Goal: Transaction & Acquisition: Subscribe to service/newsletter

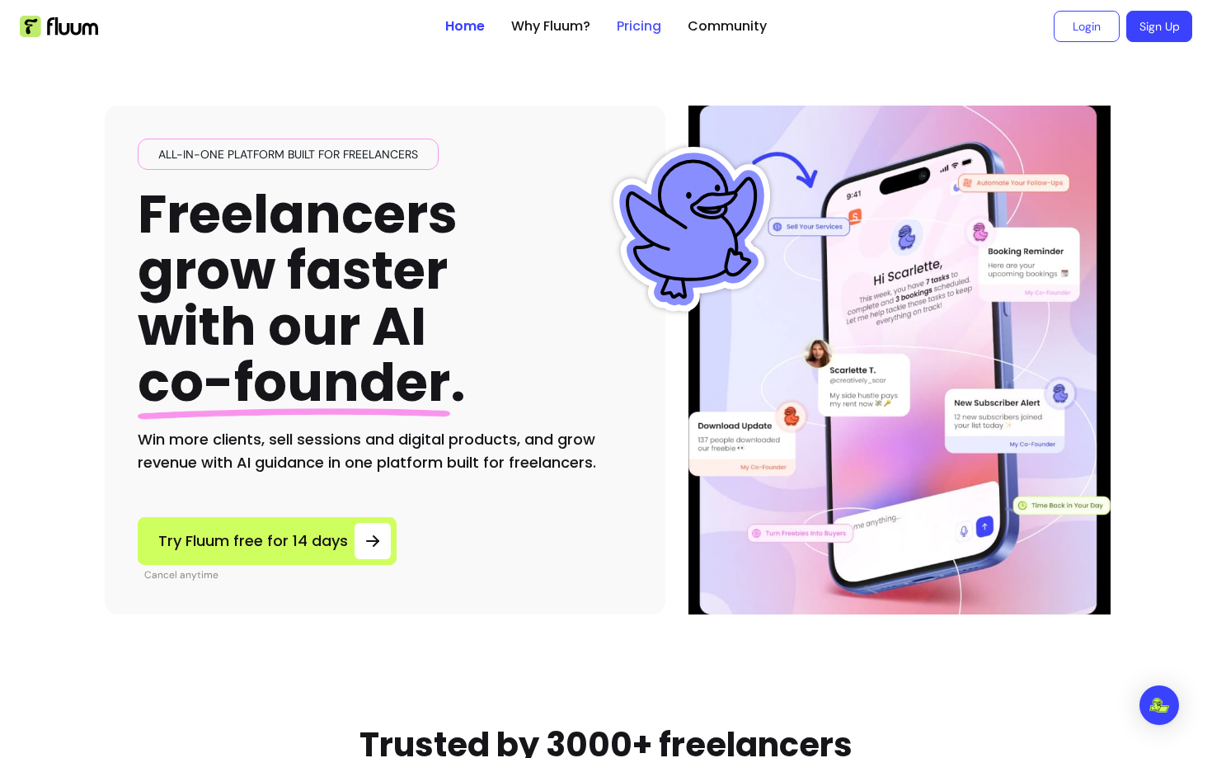
click at [650, 26] on link "Pricing" at bounding box center [639, 26] width 45 height 20
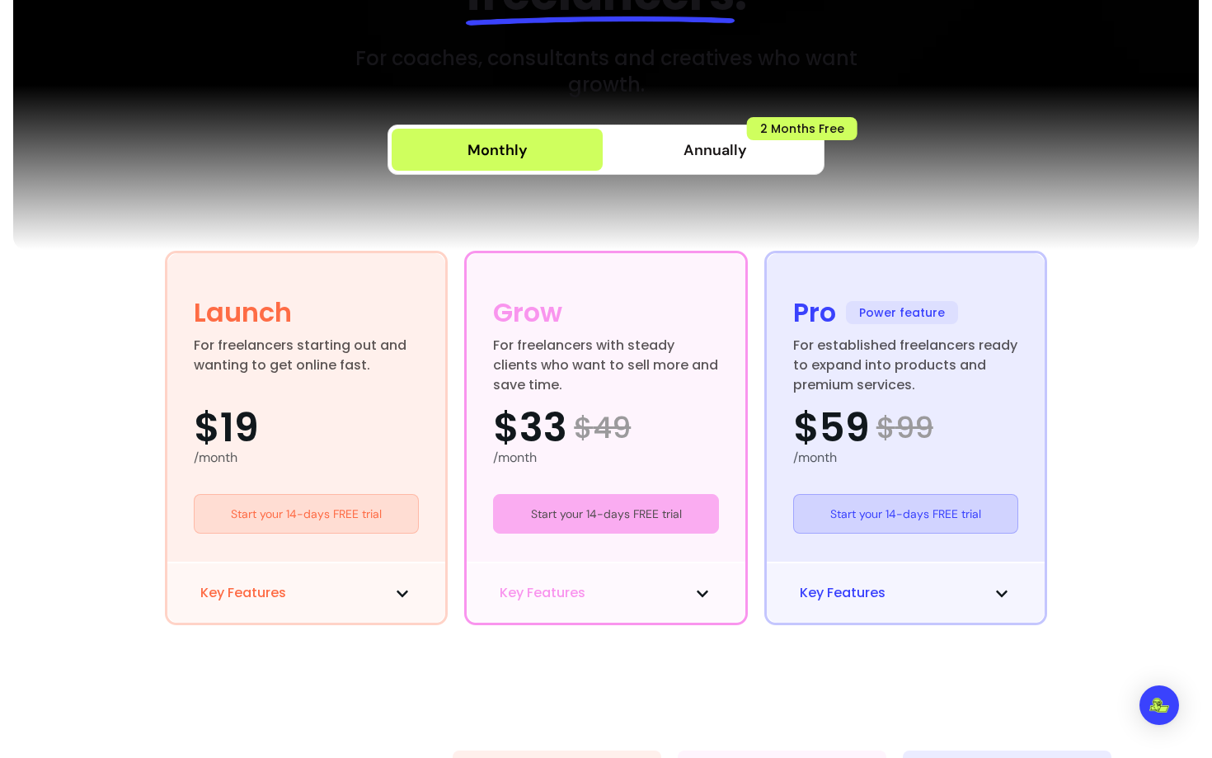
scroll to position [167, 0]
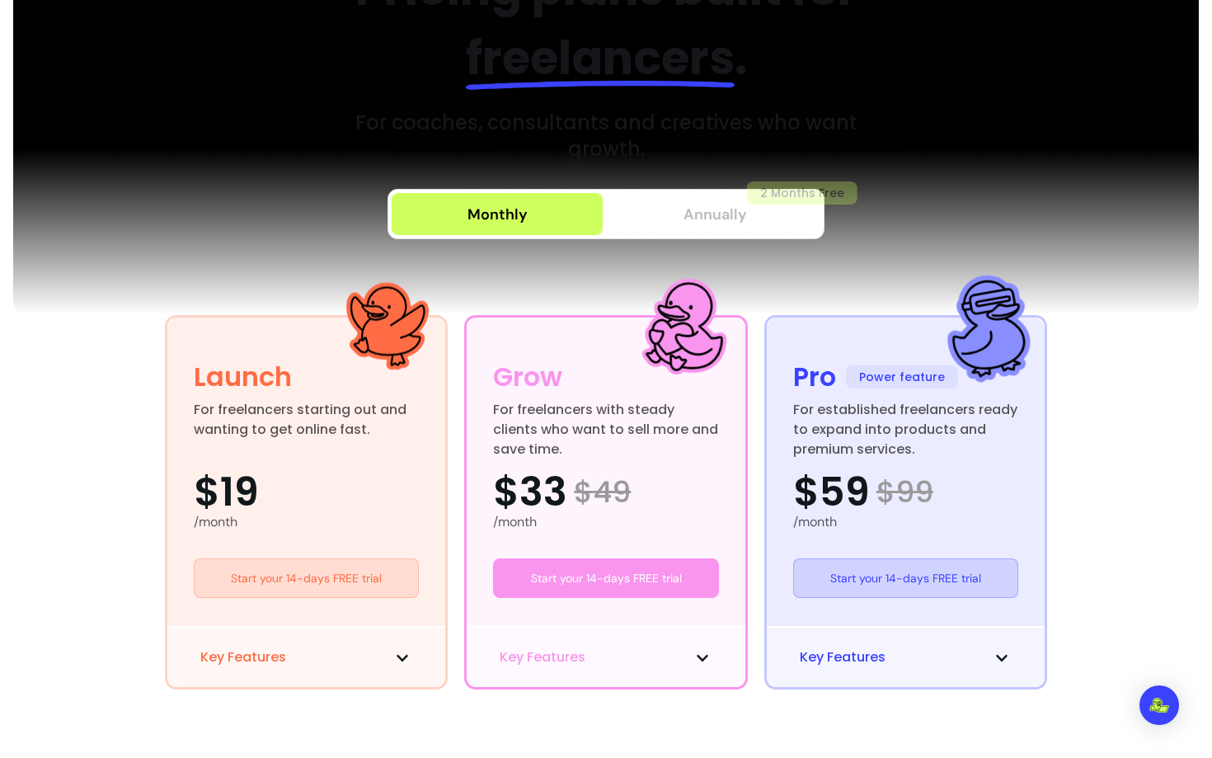
click at [714, 209] on span "Annually" at bounding box center [714, 214] width 63 height 23
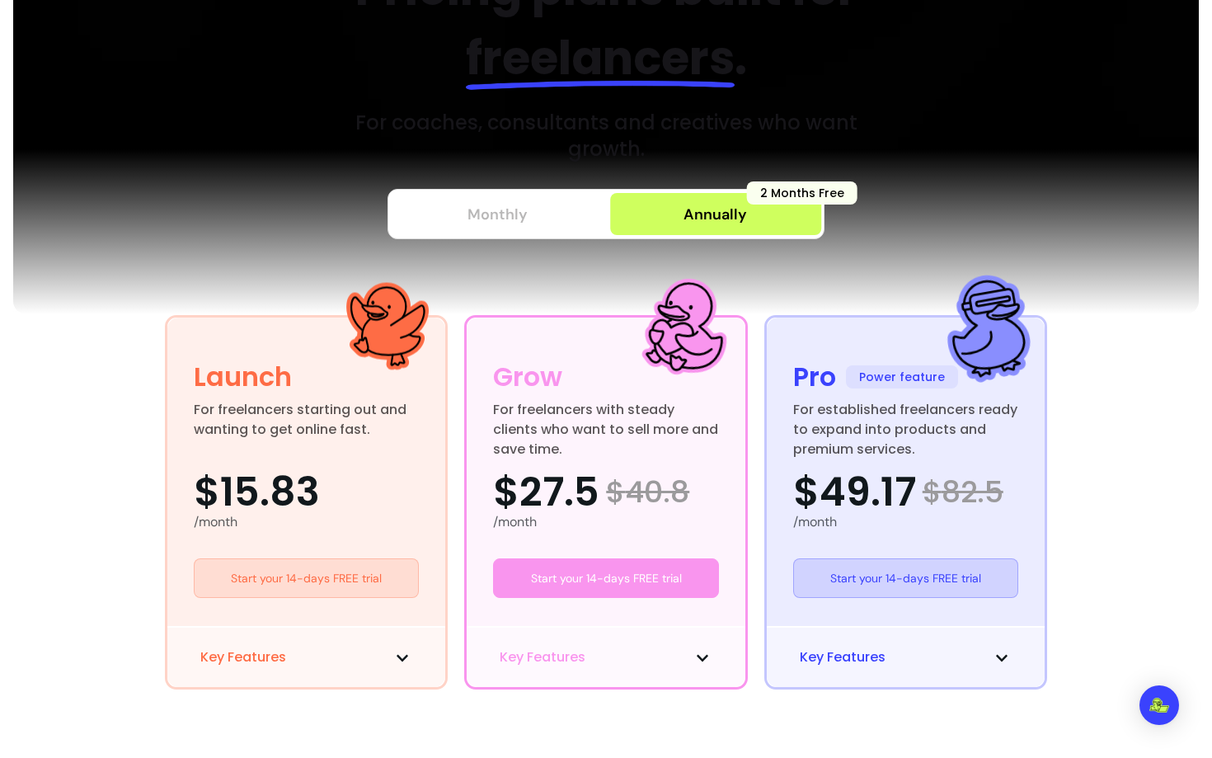
click at [517, 228] on button "Monthly" at bounding box center [497, 214] width 211 height 42
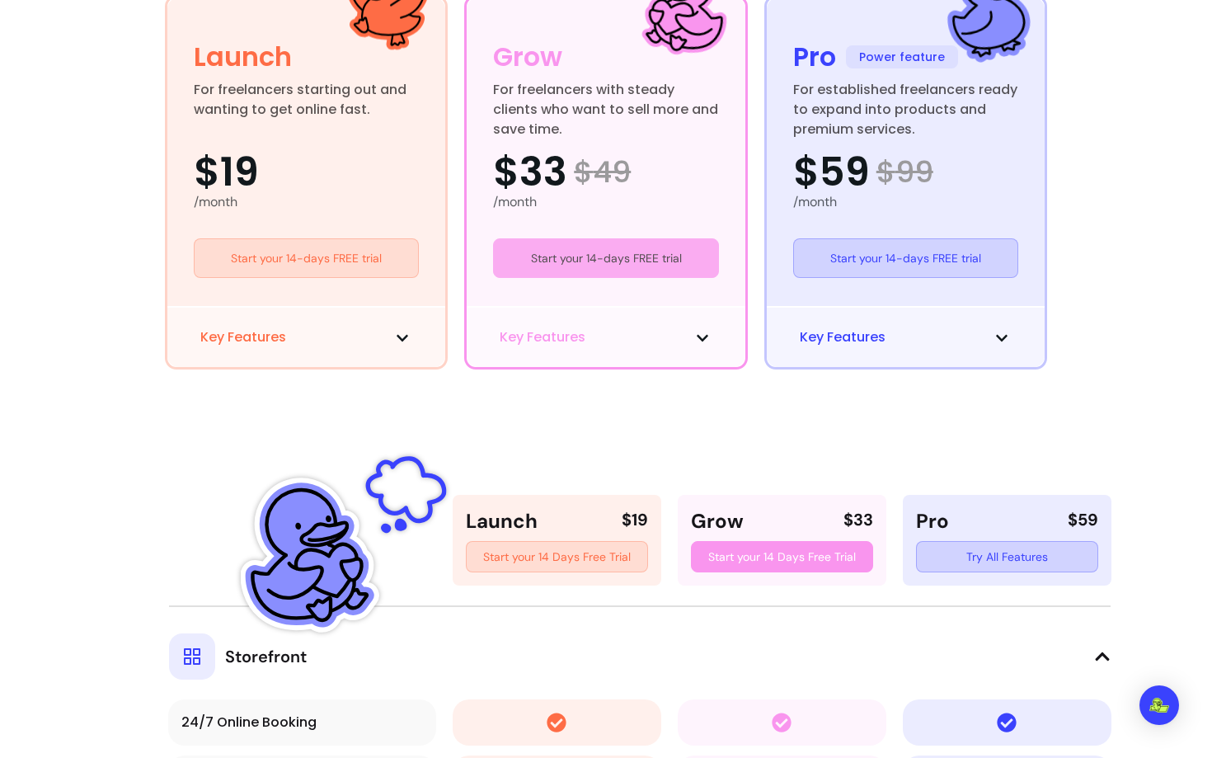
scroll to position [485, 0]
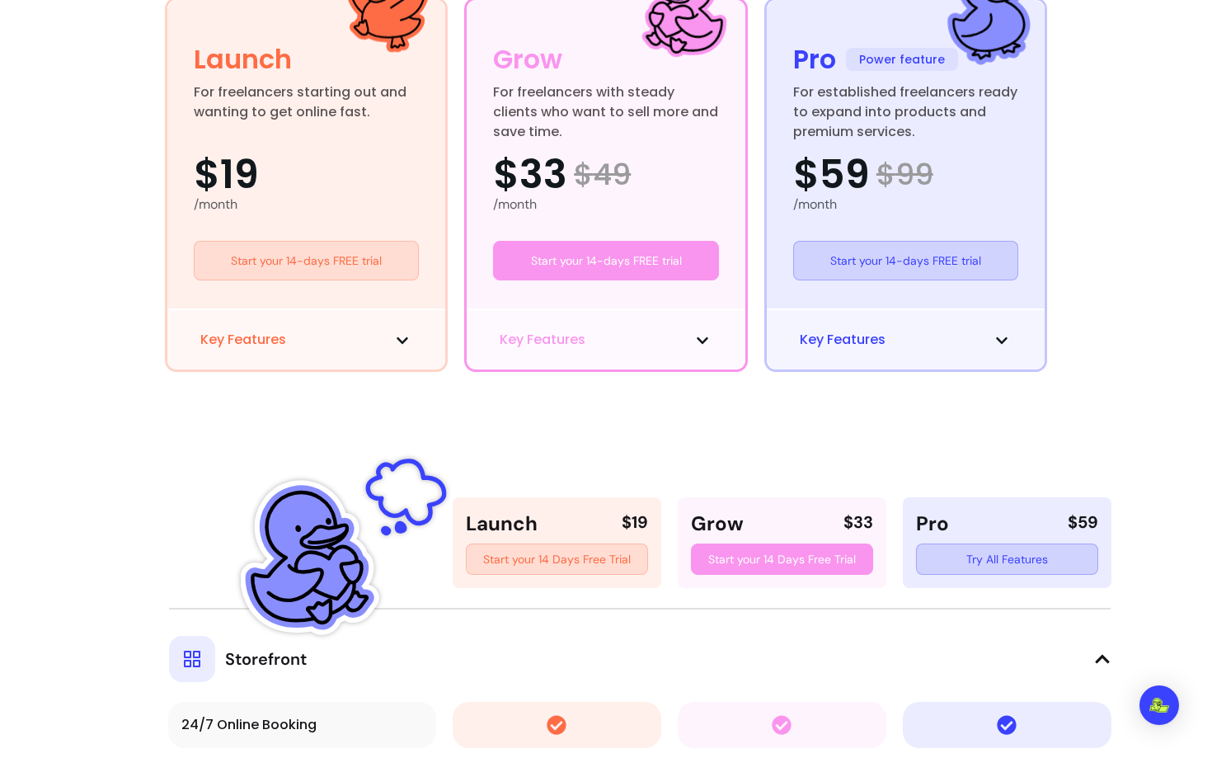
click at [702, 335] on icon at bounding box center [702, 340] width 13 height 13
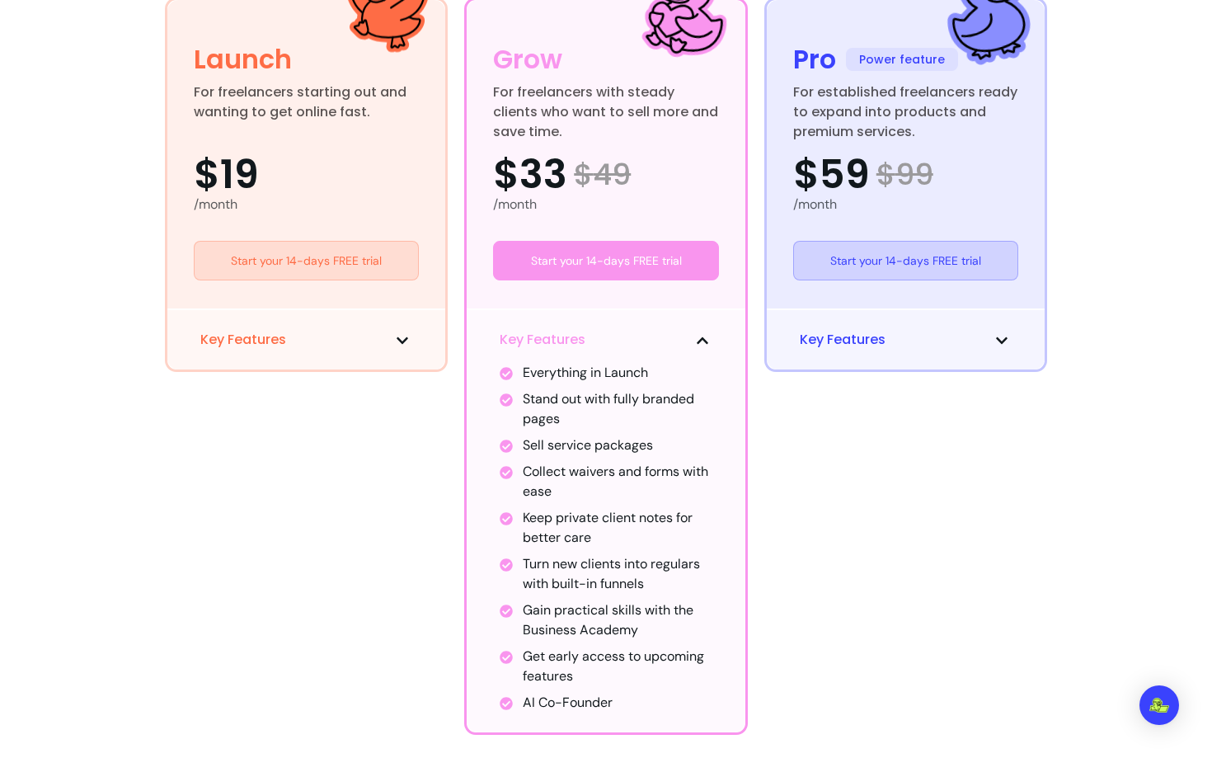
click at [702, 343] on icon at bounding box center [702, 340] width 13 height 13
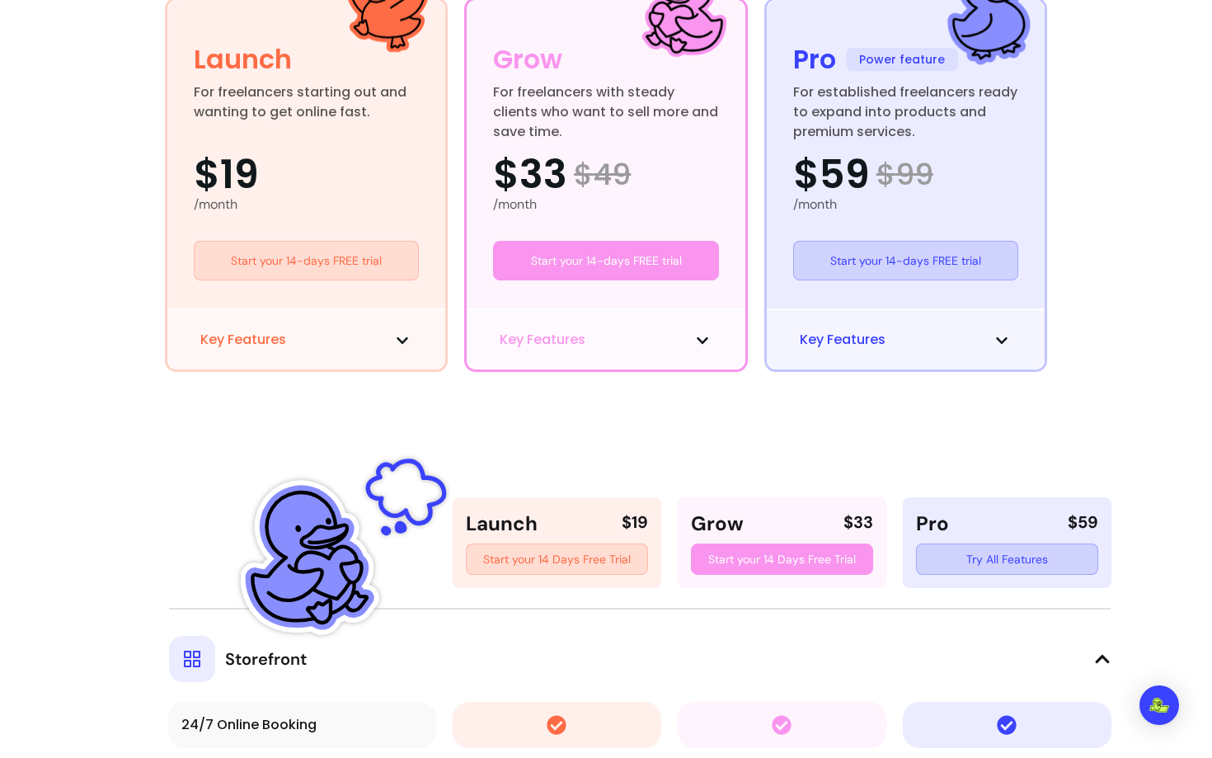
click at [693, 339] on span at bounding box center [703, 340] width 20 height 20
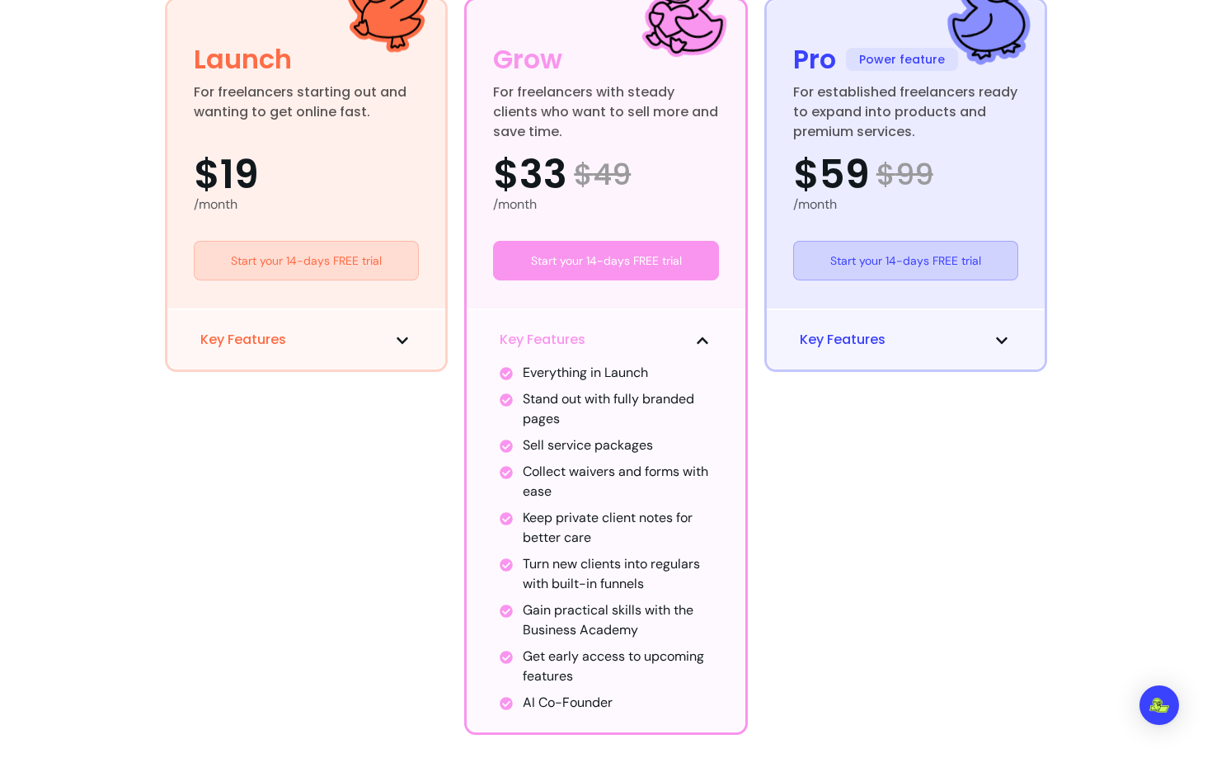
click at [877, 328] on div "Key Features" at bounding box center [906, 338] width 279 height 61
click at [866, 340] on span "Key Features" at bounding box center [843, 340] width 86 height 20
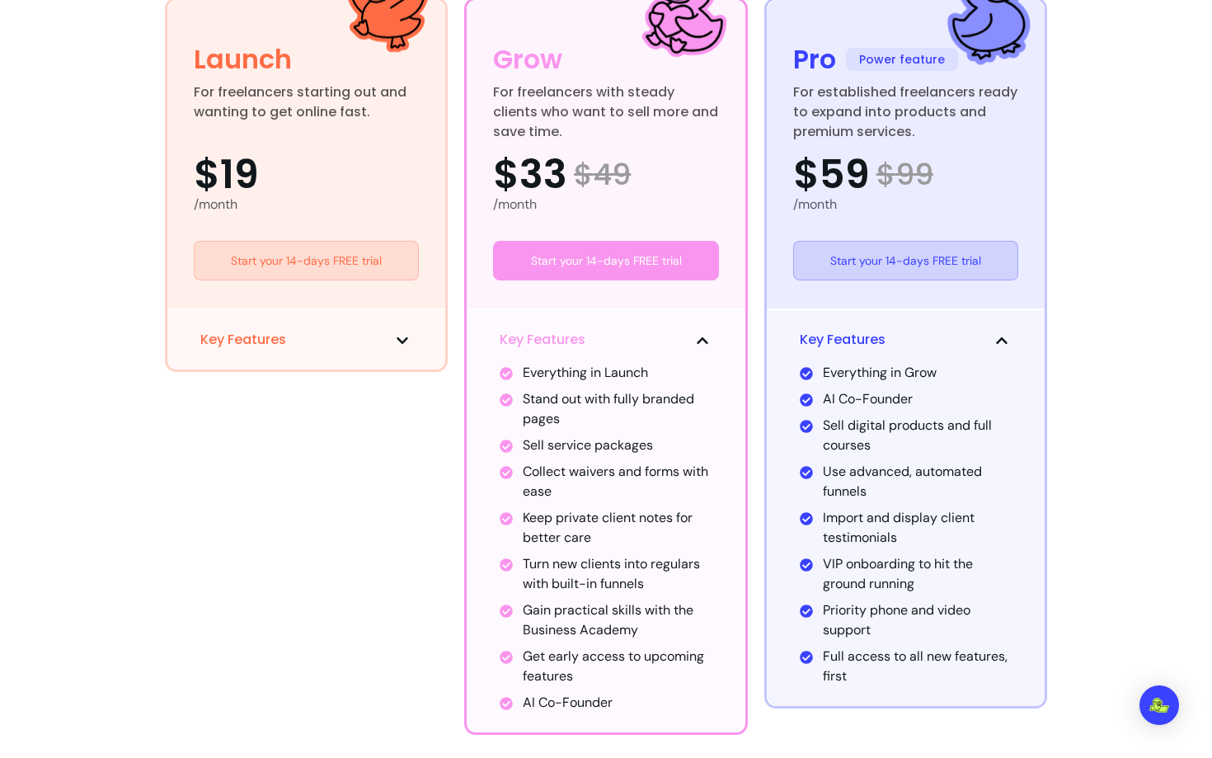
click at [866, 340] on span "Key Features" at bounding box center [843, 340] width 86 height 20
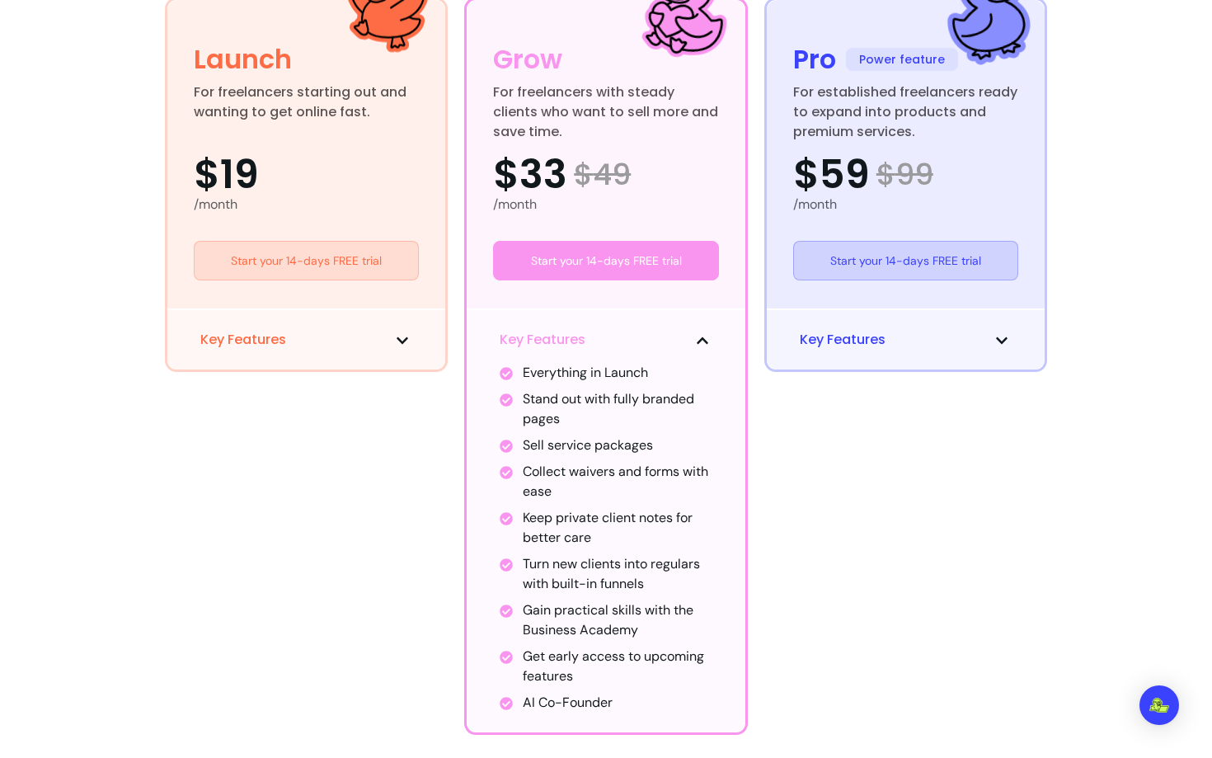
click at [701, 341] on icon at bounding box center [703, 340] width 12 height 7
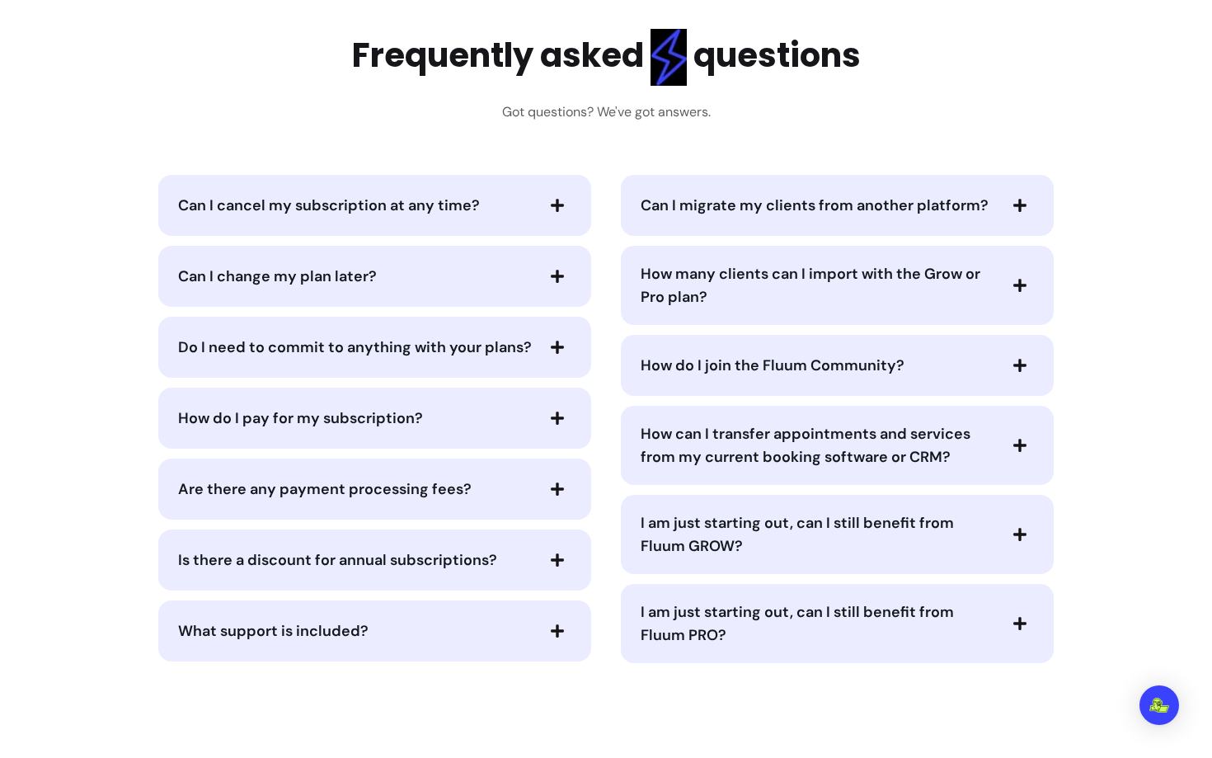
scroll to position [4244, 0]
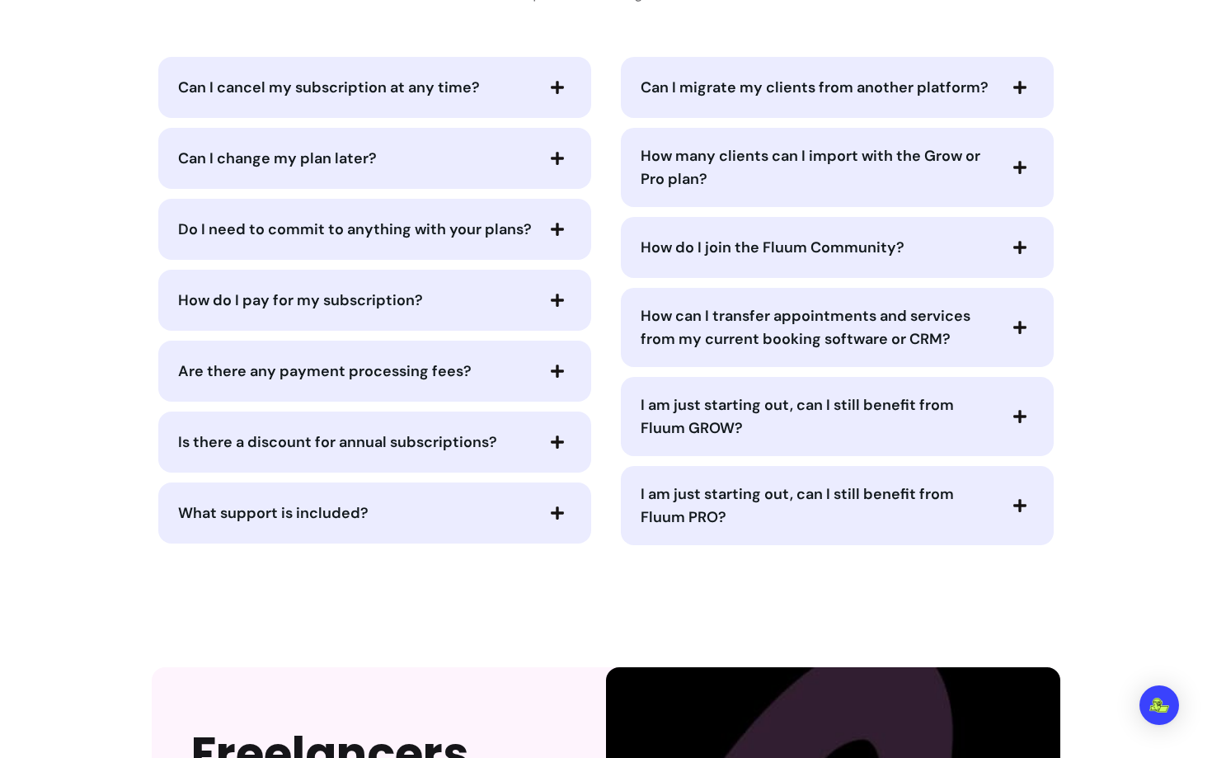
click at [805, 525] on span "I am just starting out, can I still benefit from Fluum PRO?" at bounding box center [818, 505] width 355 height 46
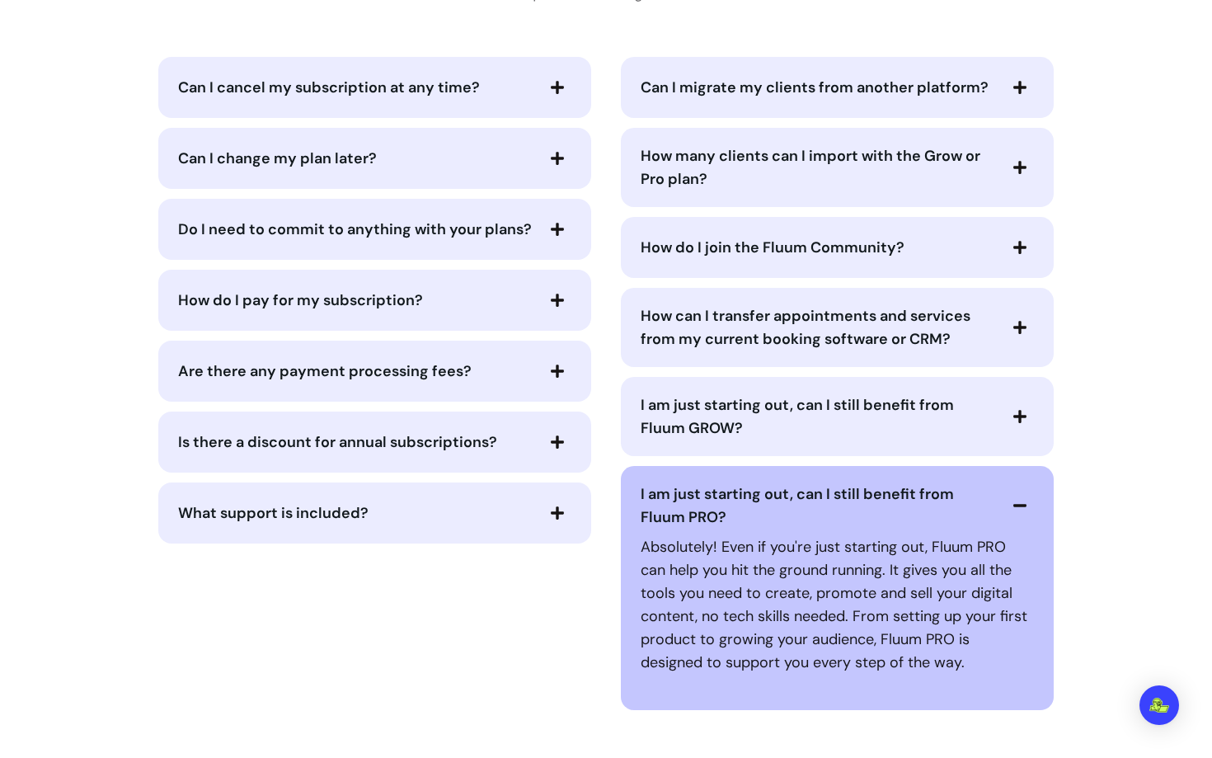
click at [811, 425] on span "I am just starting out, can I still benefit from Fluum GROW?" at bounding box center [818, 416] width 355 height 46
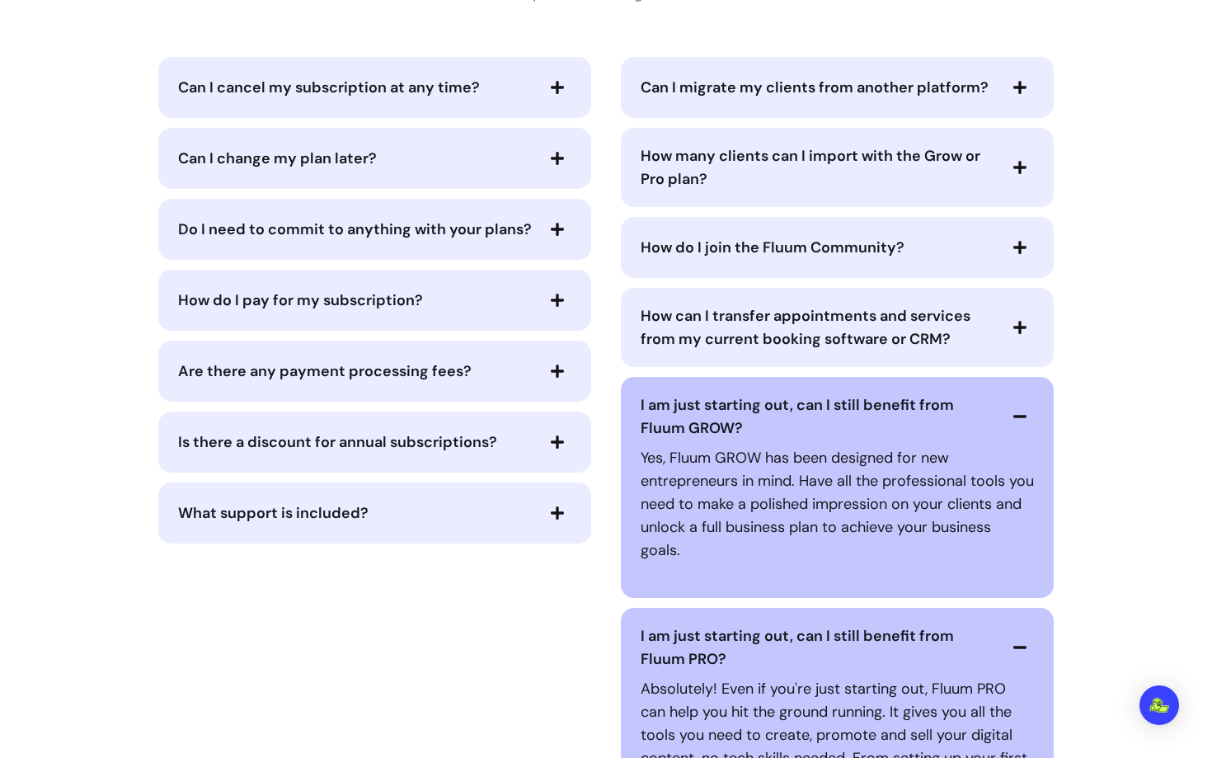
click at [818, 411] on span "I am just starting out, can I still benefit from Fluum GROW?" at bounding box center [797, 416] width 313 height 43
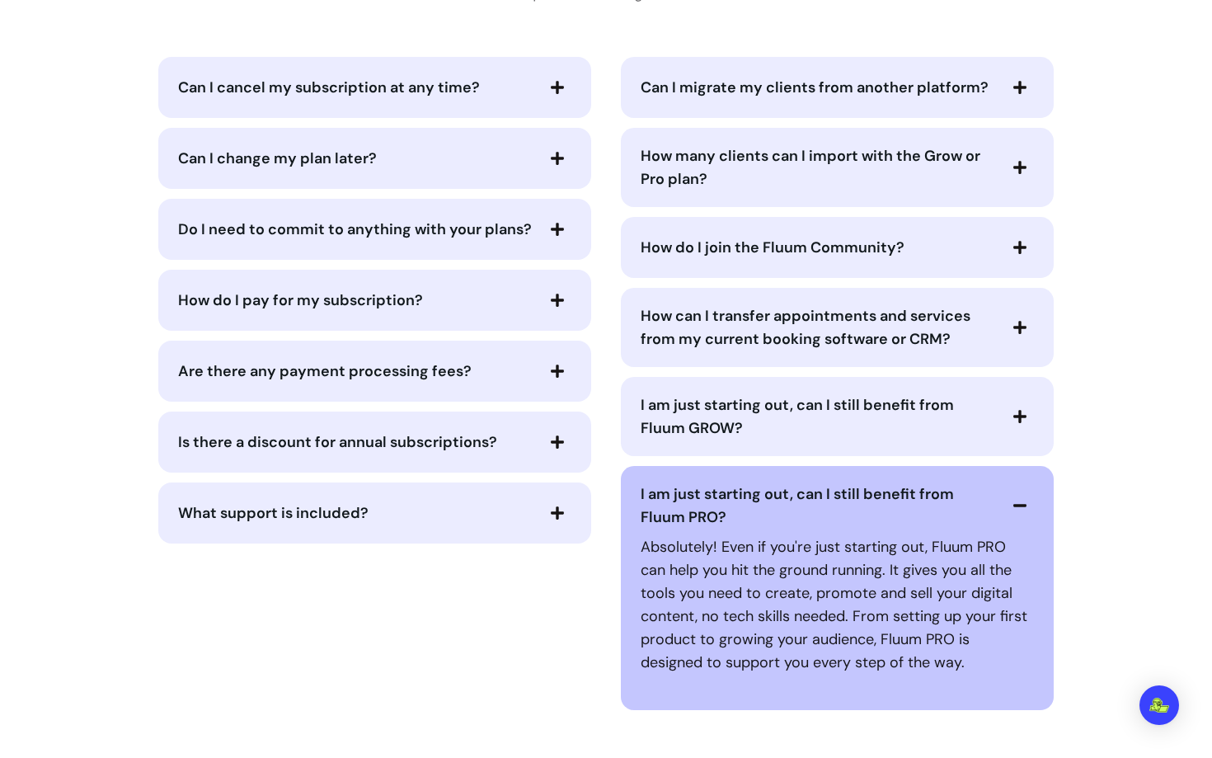
click at [790, 499] on span "I am just starting out, can I still benefit from Fluum PRO?" at bounding box center [797, 505] width 313 height 43
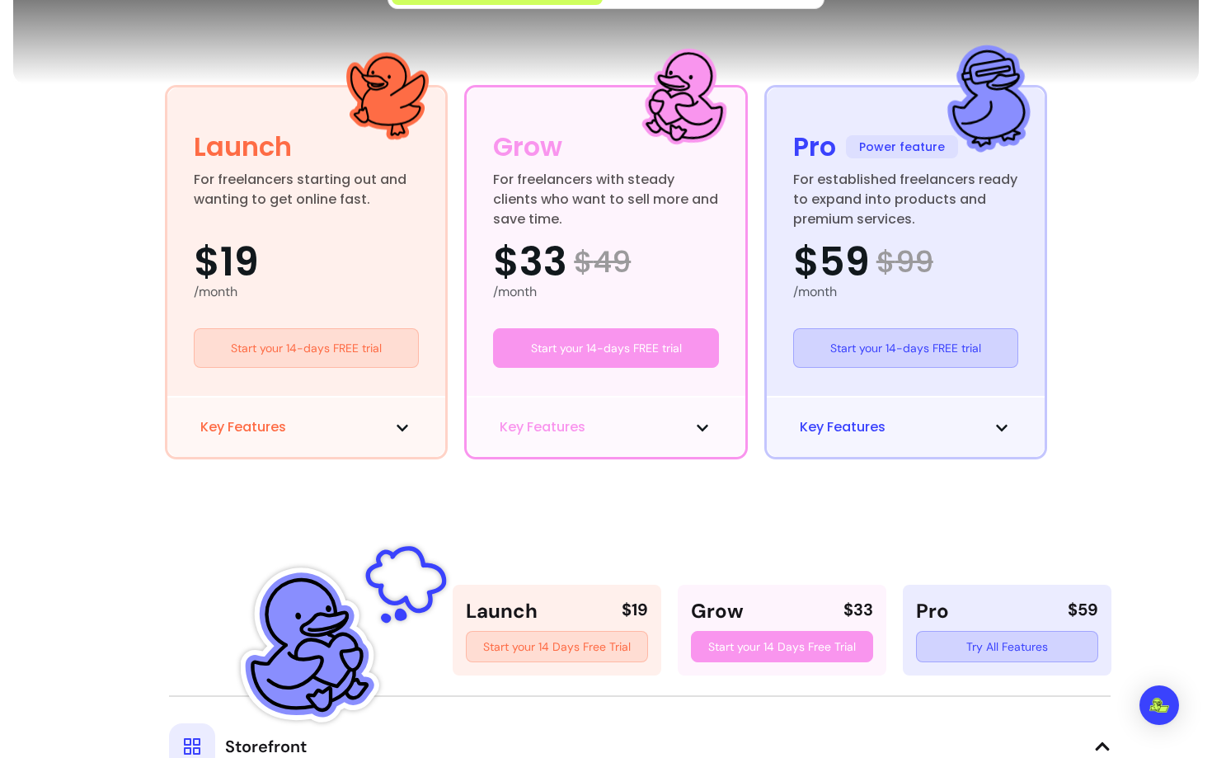
scroll to position [343, 0]
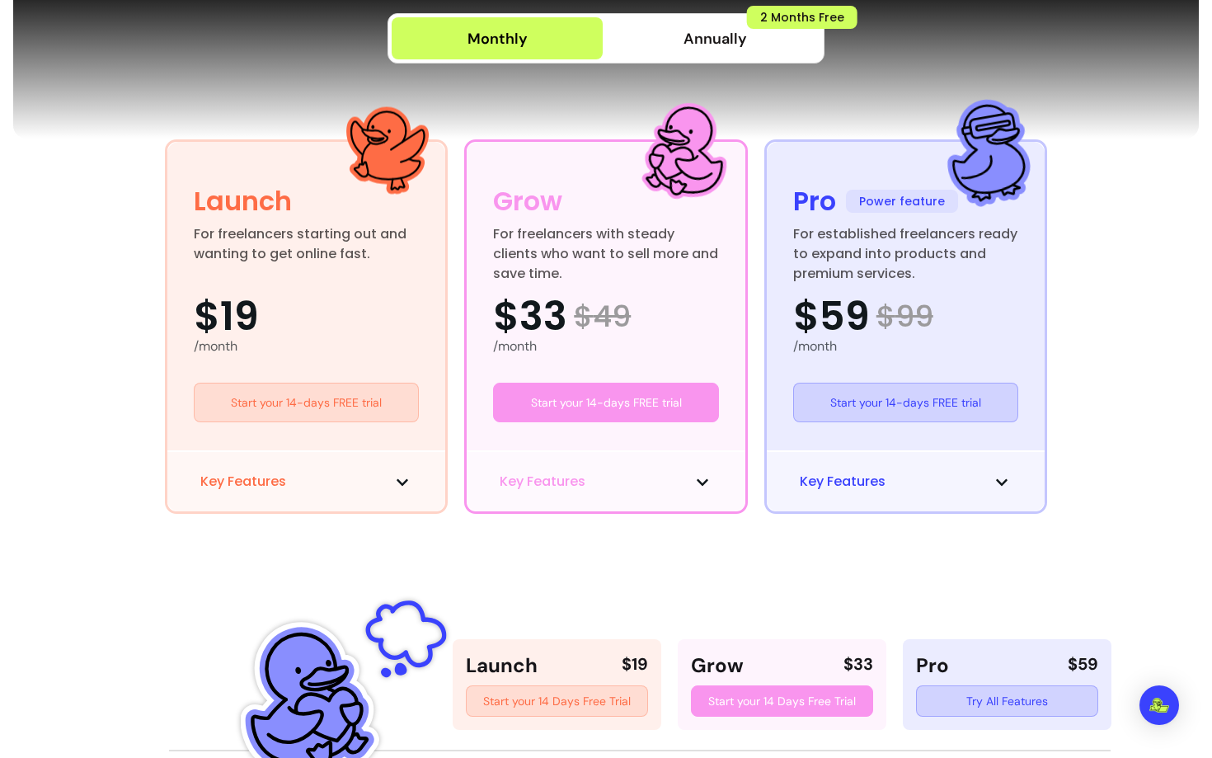
click at [585, 313] on span "$ 49" at bounding box center [602, 316] width 57 height 33
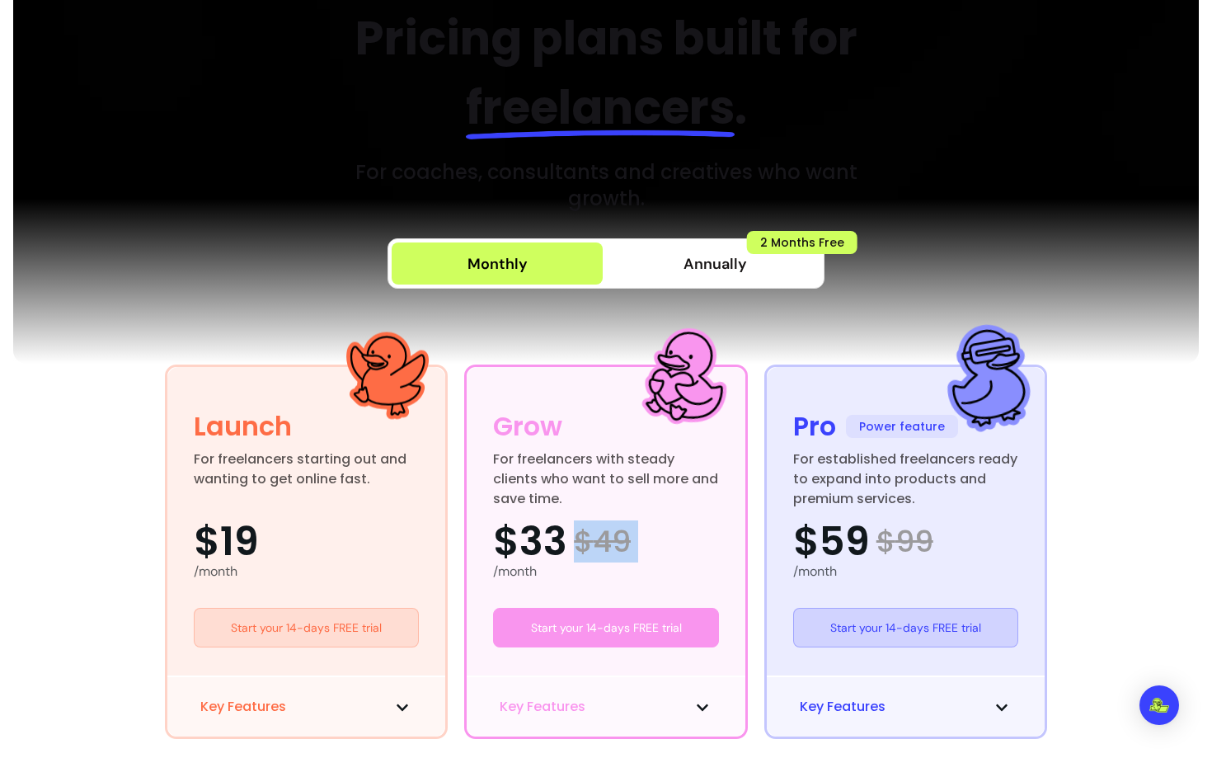
scroll to position [0, 0]
